Goal: Task Accomplishment & Management: Complete application form

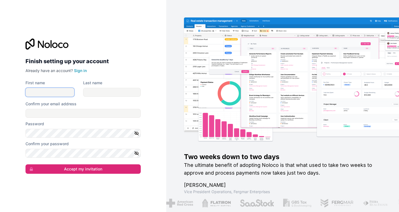
click at [54, 93] on input "First name" at bounding box center [49, 92] width 49 height 9
type input "Automations"
type input "Limitless"
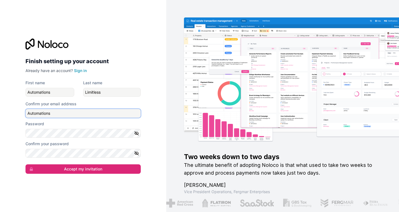
type input "[EMAIL_ADDRESS][DOMAIN_NAME]"
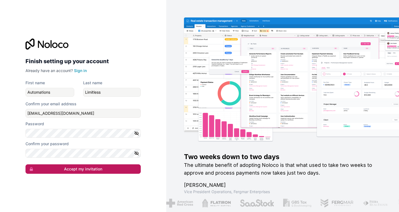
click at [79, 167] on button "Accept my invitation" at bounding box center [82, 168] width 115 height 9
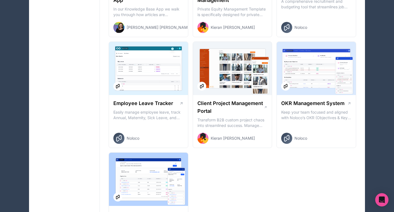
scroll to position [760, 0]
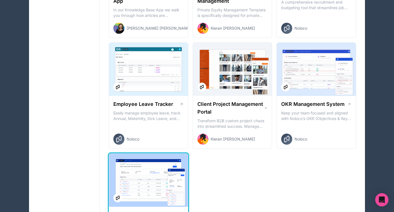
click at [133, 166] on div at bounding box center [148, 179] width 79 height 53
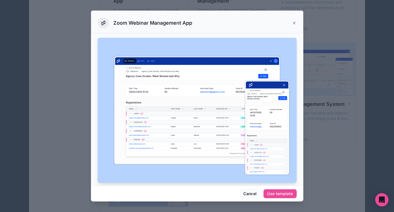
click at [348, 78] on div at bounding box center [197, 106] width 394 height 212
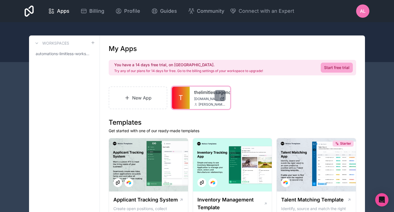
click at [204, 91] on link "thelimitlessagency" at bounding box center [210, 92] width 32 height 7
